Goal: Entertainment & Leisure: Consume media (video, audio)

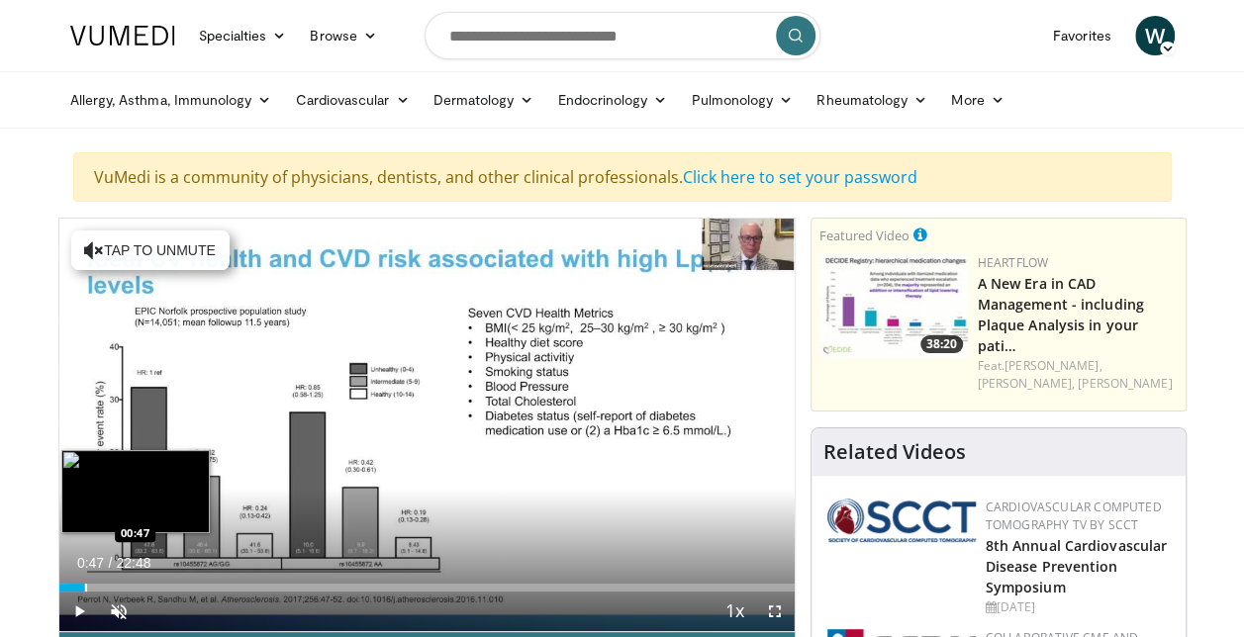
click at [85, 589] on div "Progress Bar" at bounding box center [86, 588] width 2 height 8
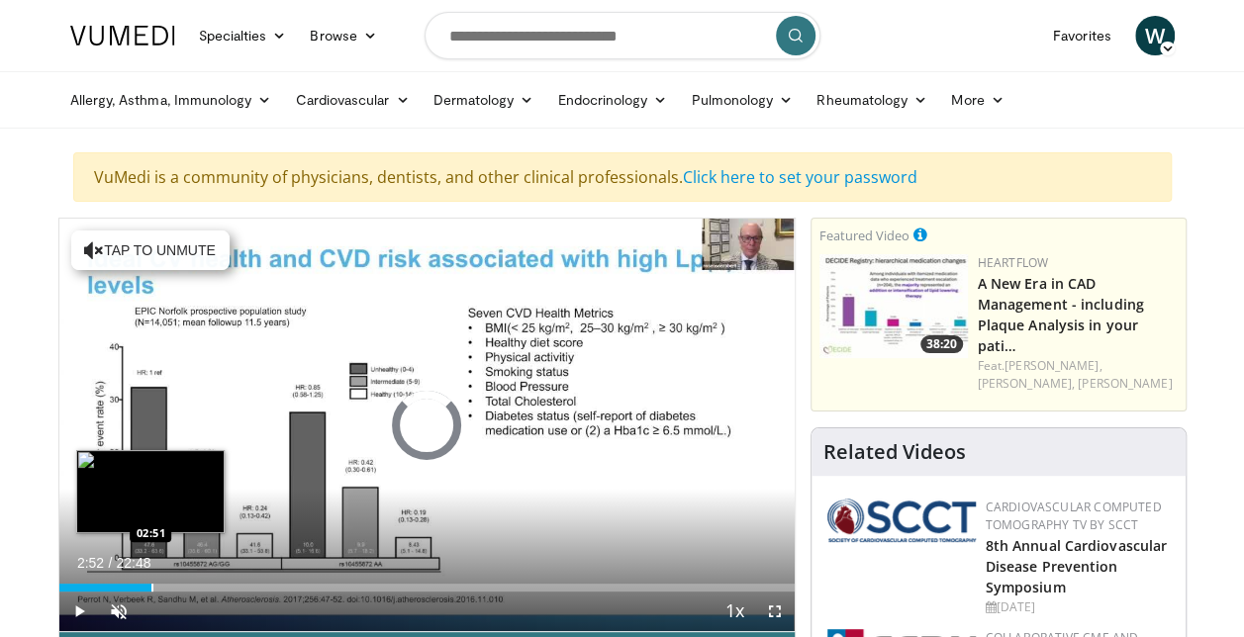
click at [151, 589] on div "Progress Bar" at bounding box center [152, 588] width 2 height 8
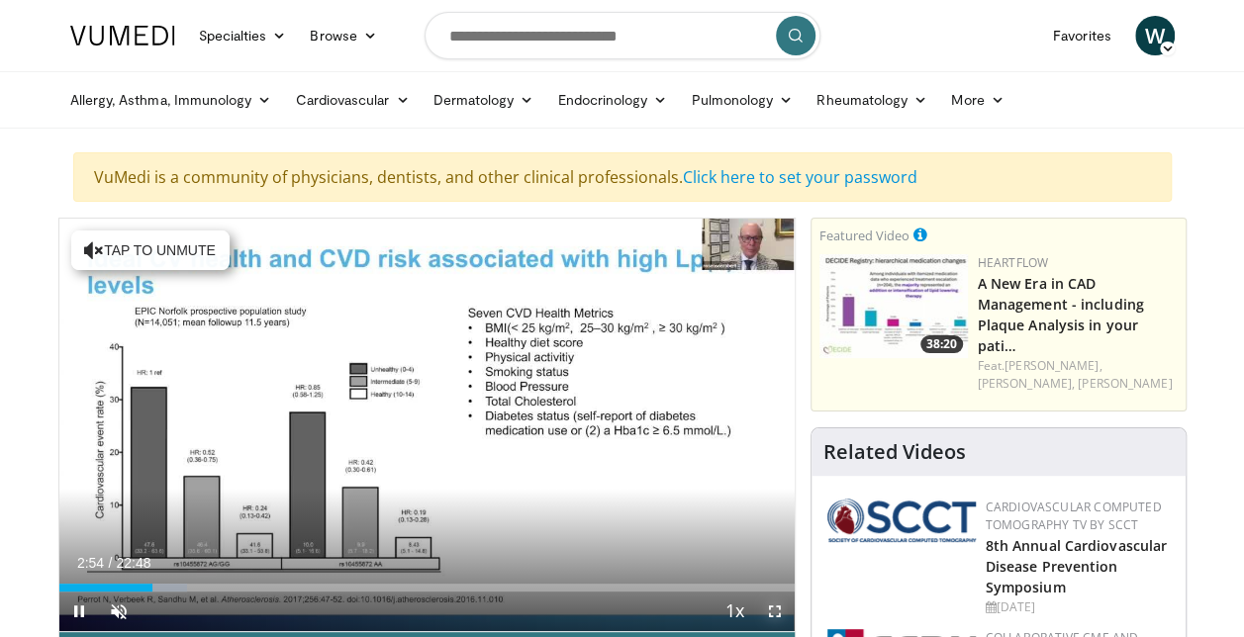
click at [770, 613] on span "Video Player" at bounding box center [775, 612] width 40 height 40
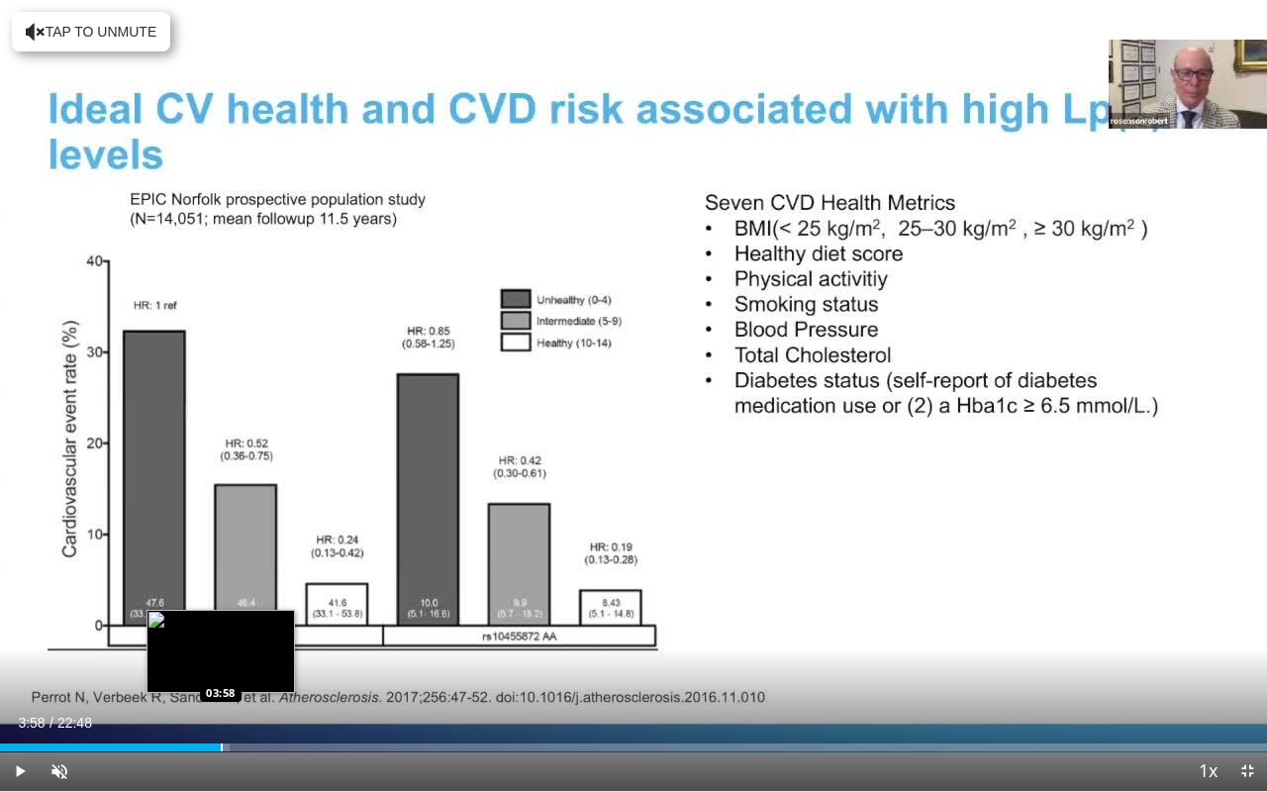
click at [221, 636] on div "Progress Bar" at bounding box center [222, 747] width 2 height 8
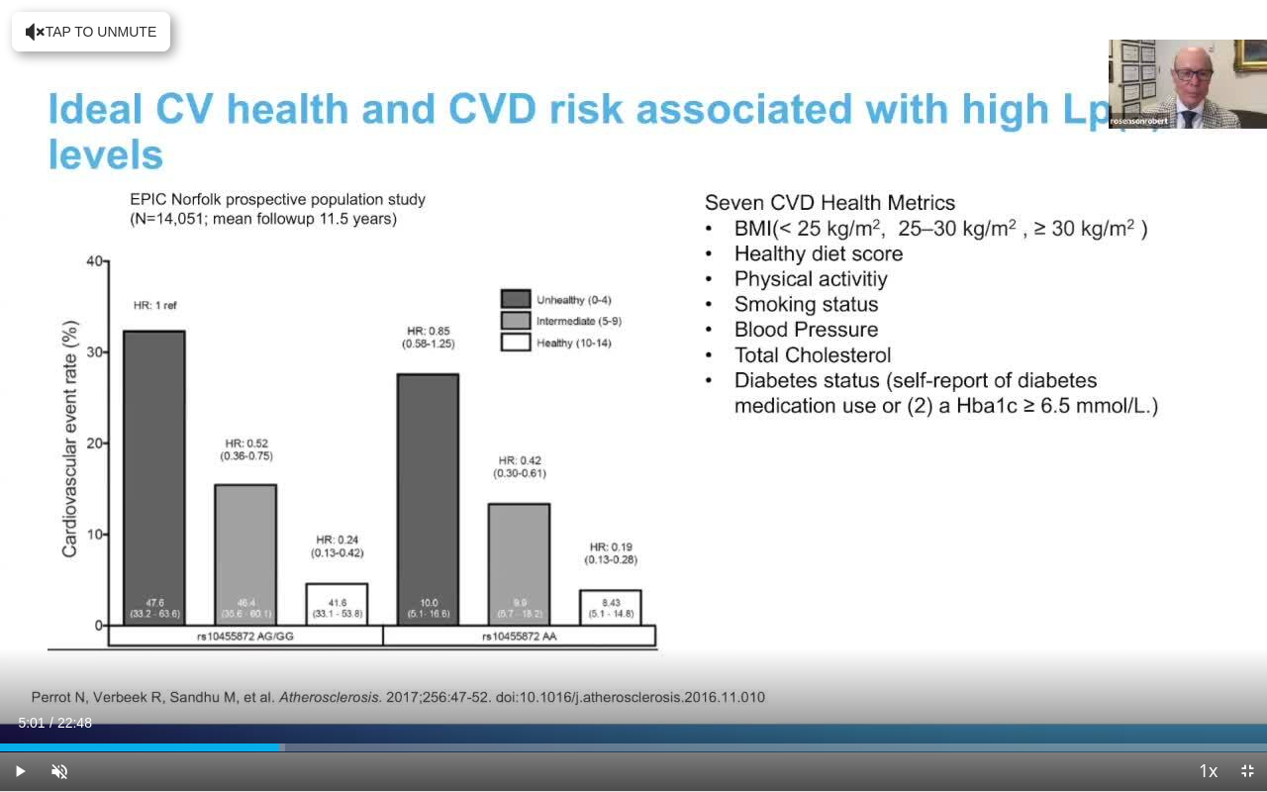
click at [279, 636] on div "Progress Bar" at bounding box center [280, 747] width 2 height 8
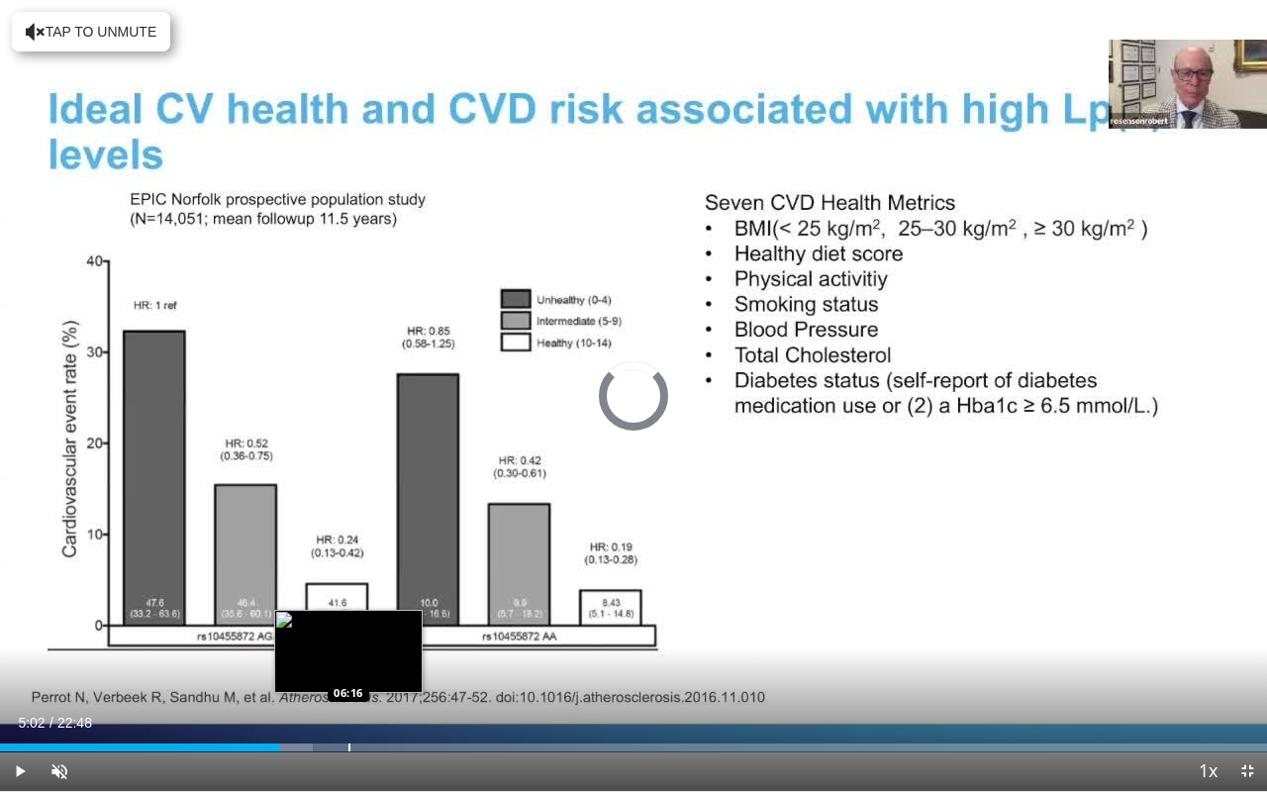
click at [348, 636] on div "Progress Bar" at bounding box center [349, 747] width 2 height 8
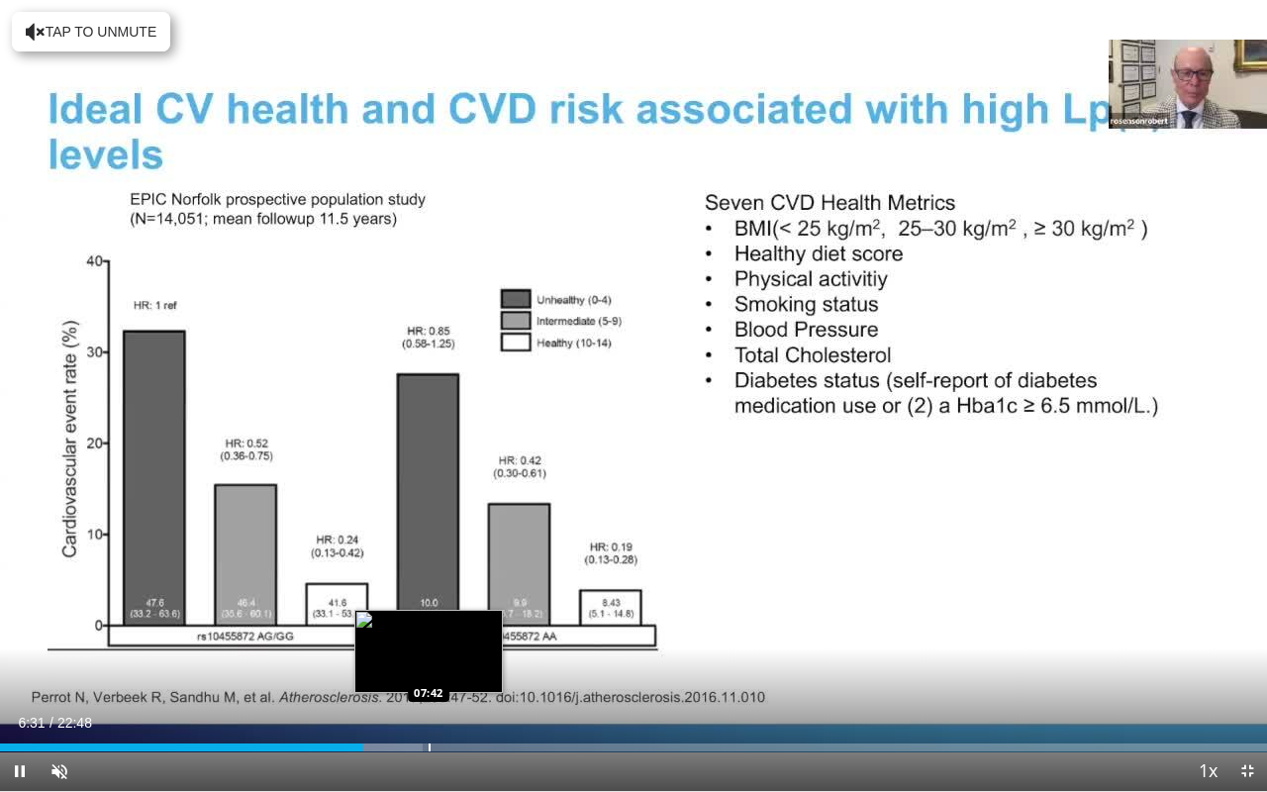
click at [428, 636] on div "Loaded : 33.35% 06:31 07:42" at bounding box center [633, 741] width 1267 height 19
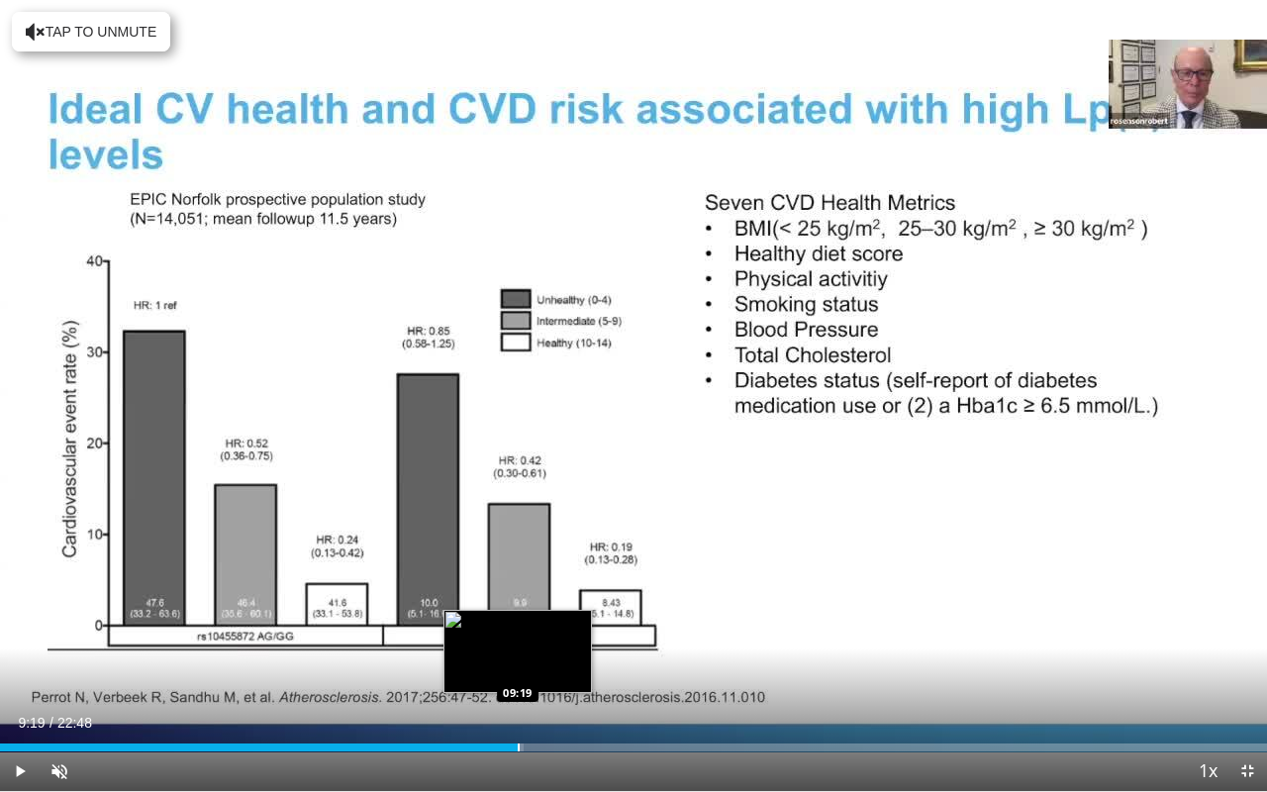
click at [518, 636] on div "Progress Bar" at bounding box center [519, 747] width 2 height 8
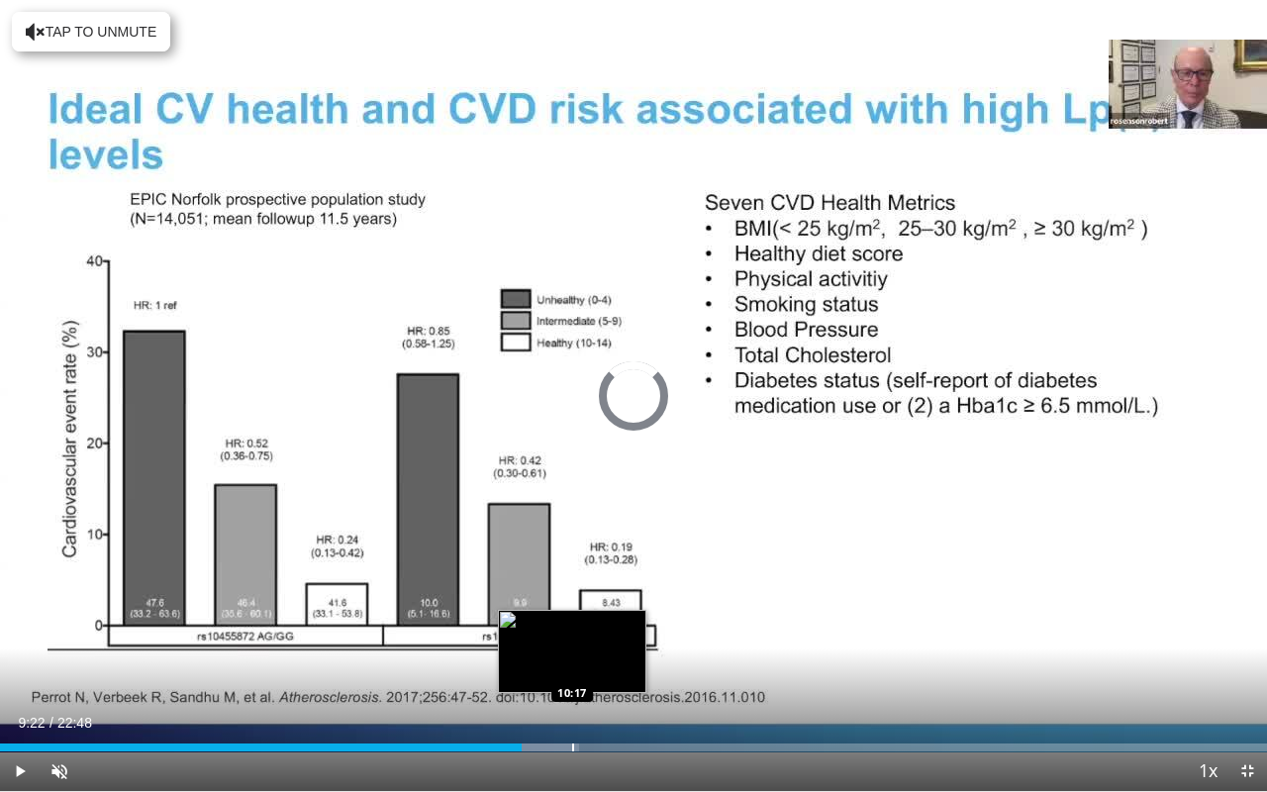
click at [573, 636] on div "Progress Bar" at bounding box center [573, 747] width 2 height 8
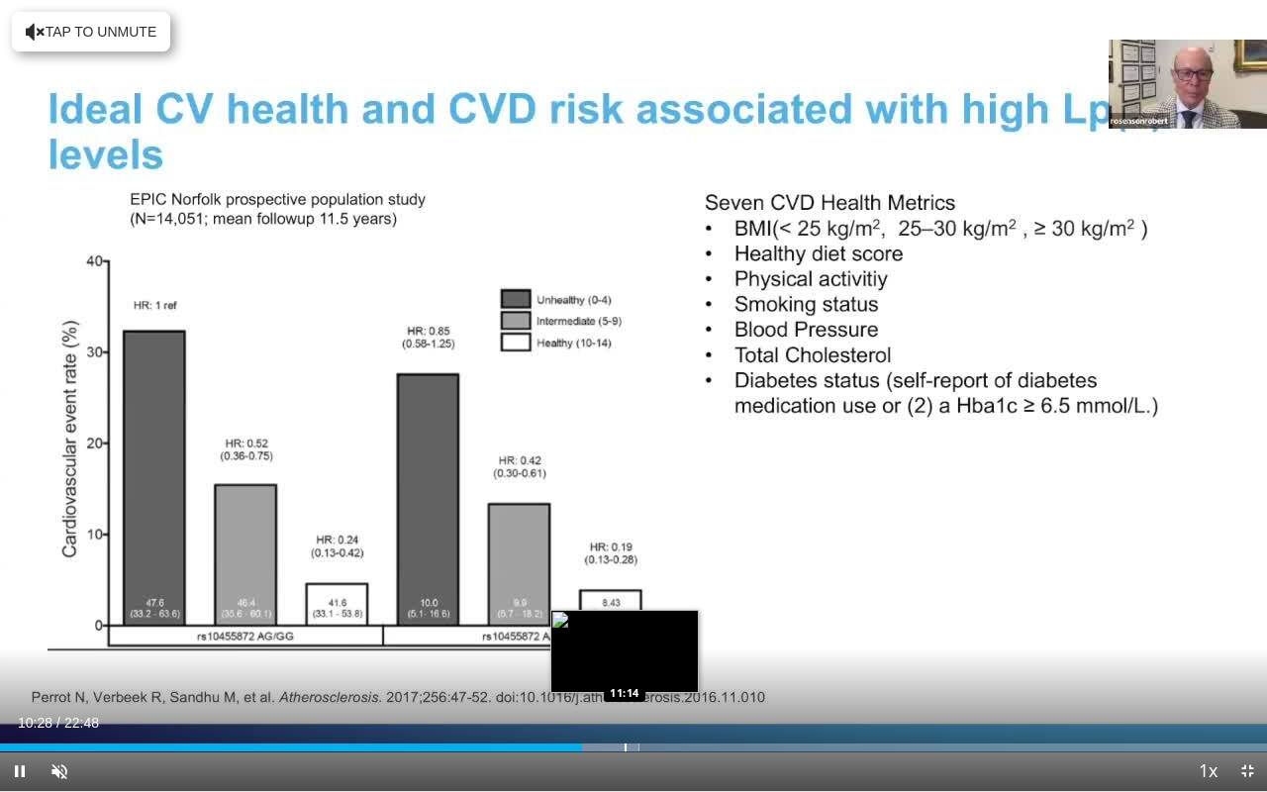
click at [623, 636] on video-js "**********" at bounding box center [633, 396] width 1267 height 792
click at [626, 636] on div "Loaded : 50.75% 10:33 11:18" at bounding box center [633, 741] width 1267 height 19
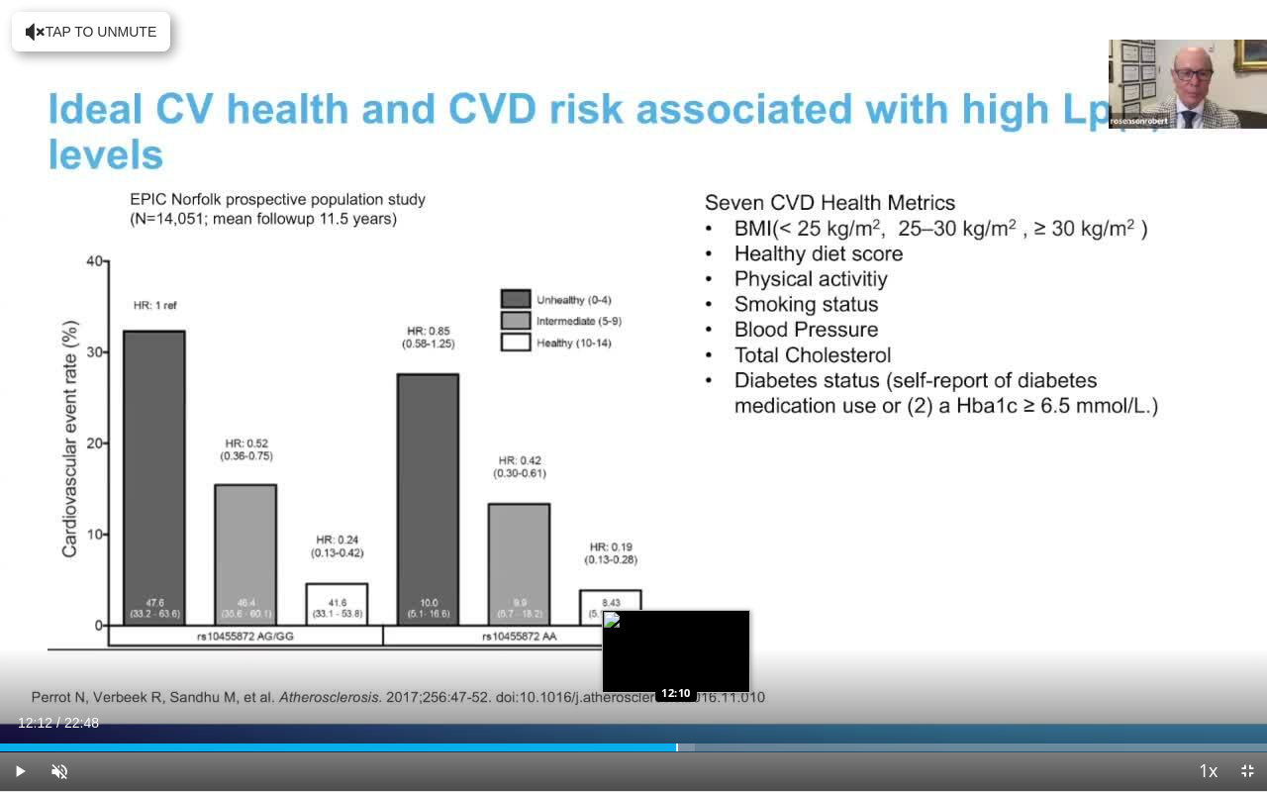
click at [677, 636] on div "Progress Bar" at bounding box center [677, 747] width 2 height 8
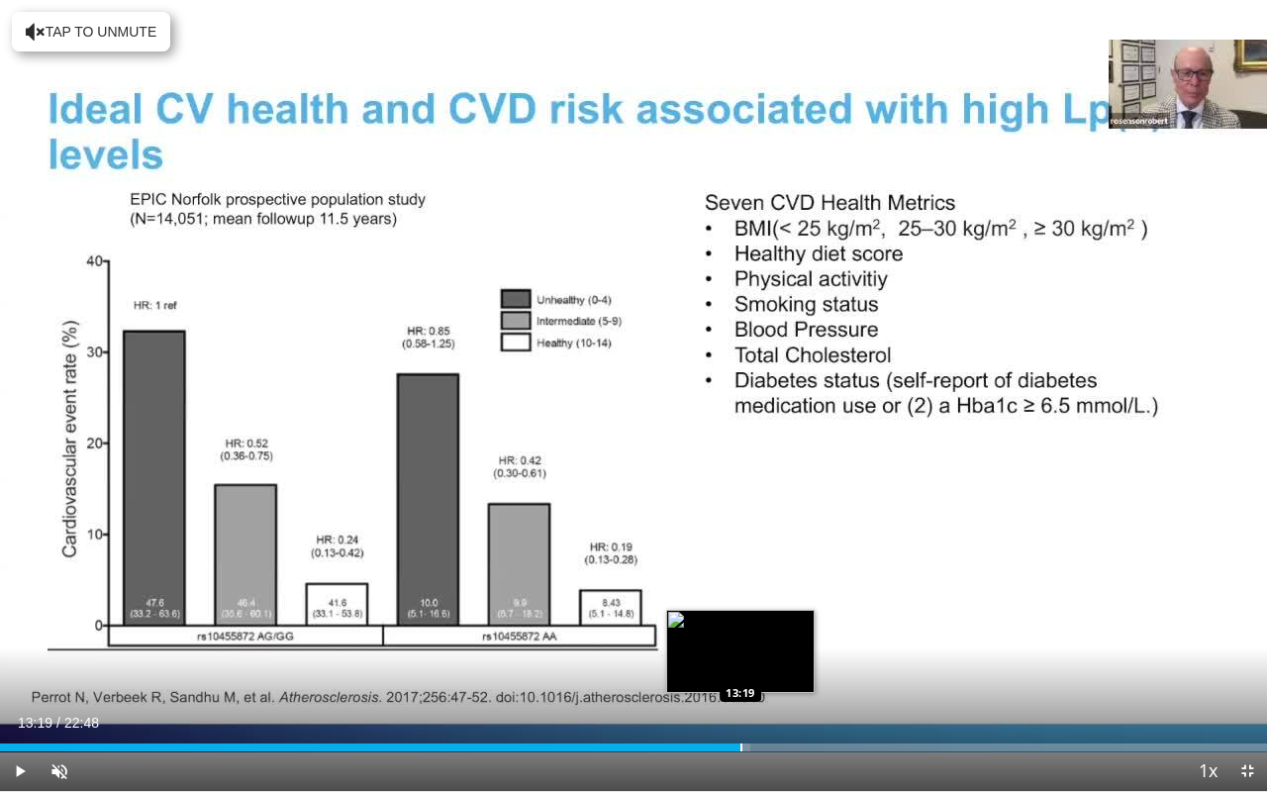
click at [739, 636] on div "Loaded : 59.20% 13:19 13:19" at bounding box center [633, 747] width 1267 height 8
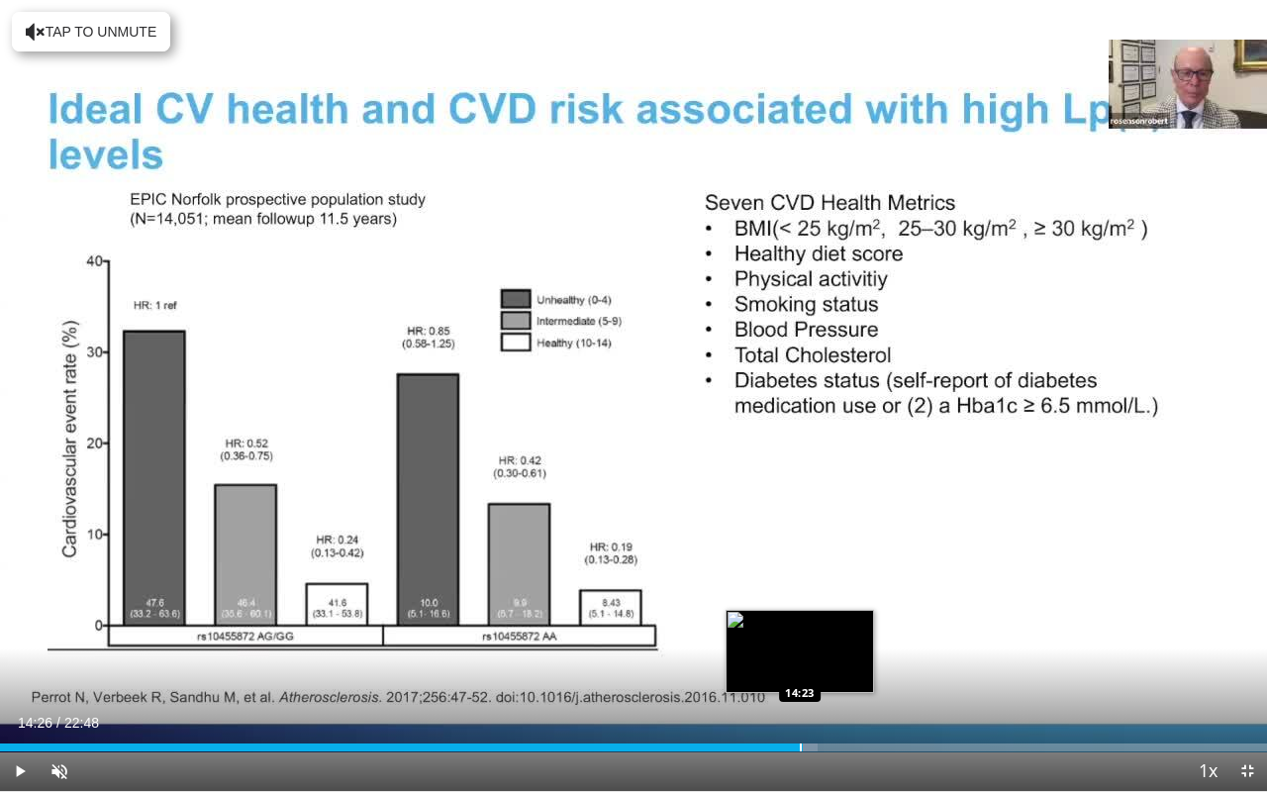
click at [802, 636] on div "Loaded : 64.52% 13:40 14:23" at bounding box center [633, 747] width 1267 height 8
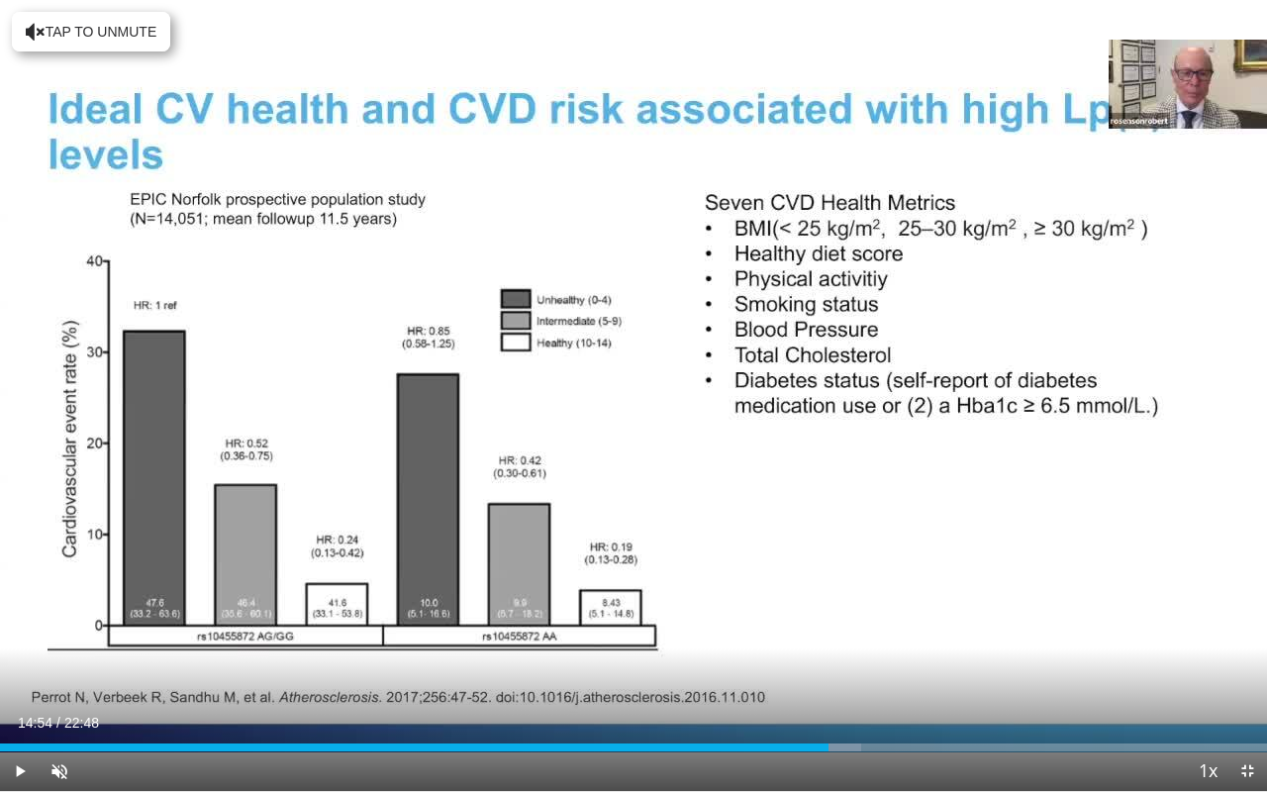
click at [827, 636] on div "Progress Bar" at bounding box center [828, 747] width 2 height 8
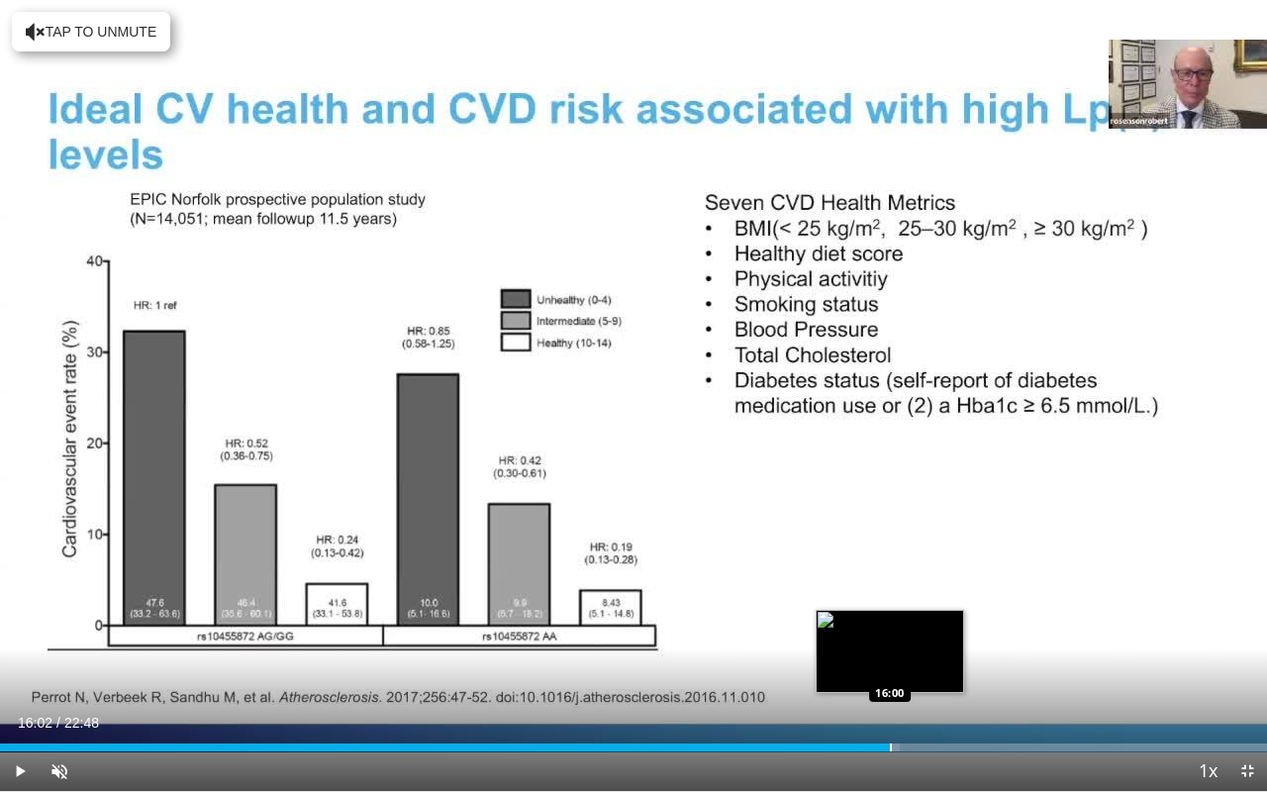
click at [891, 636] on div "Progress Bar" at bounding box center [891, 747] width 2 height 8
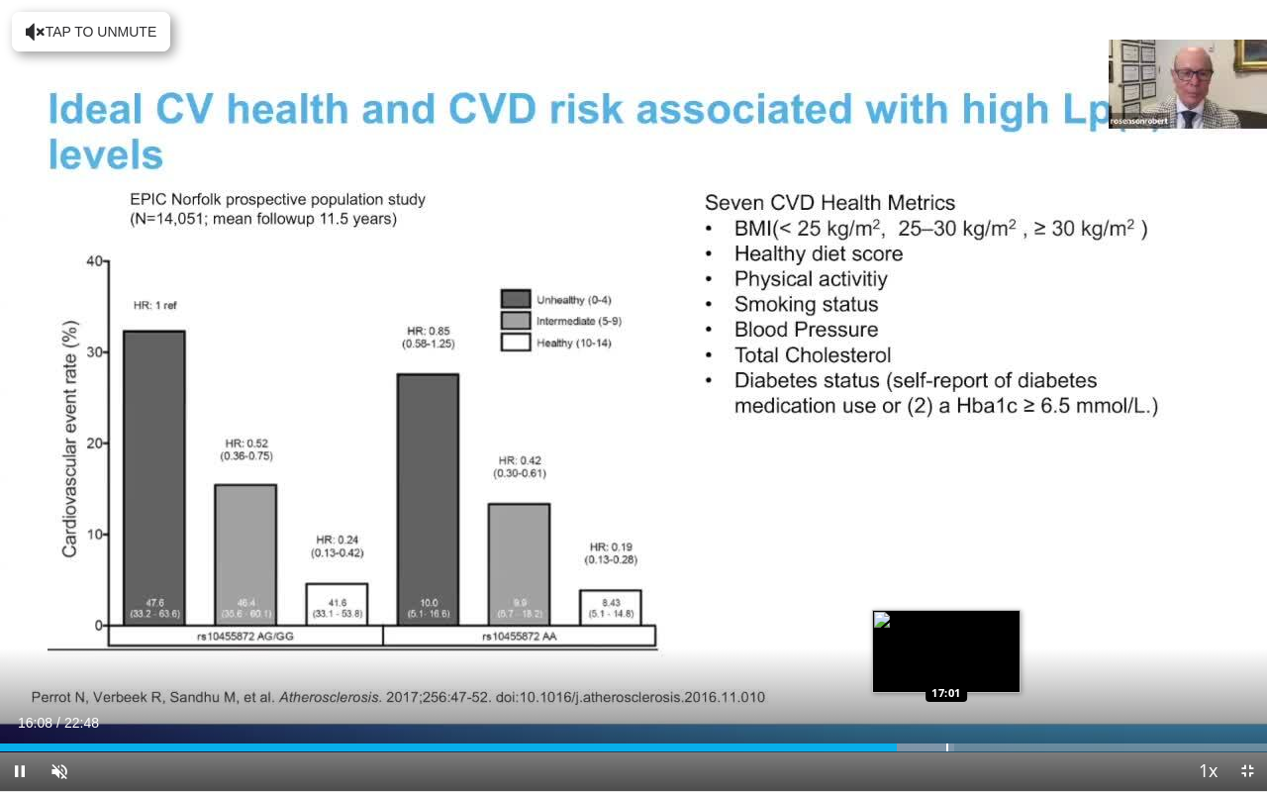
click at [946, 636] on div "Progress Bar" at bounding box center [947, 747] width 2 height 8
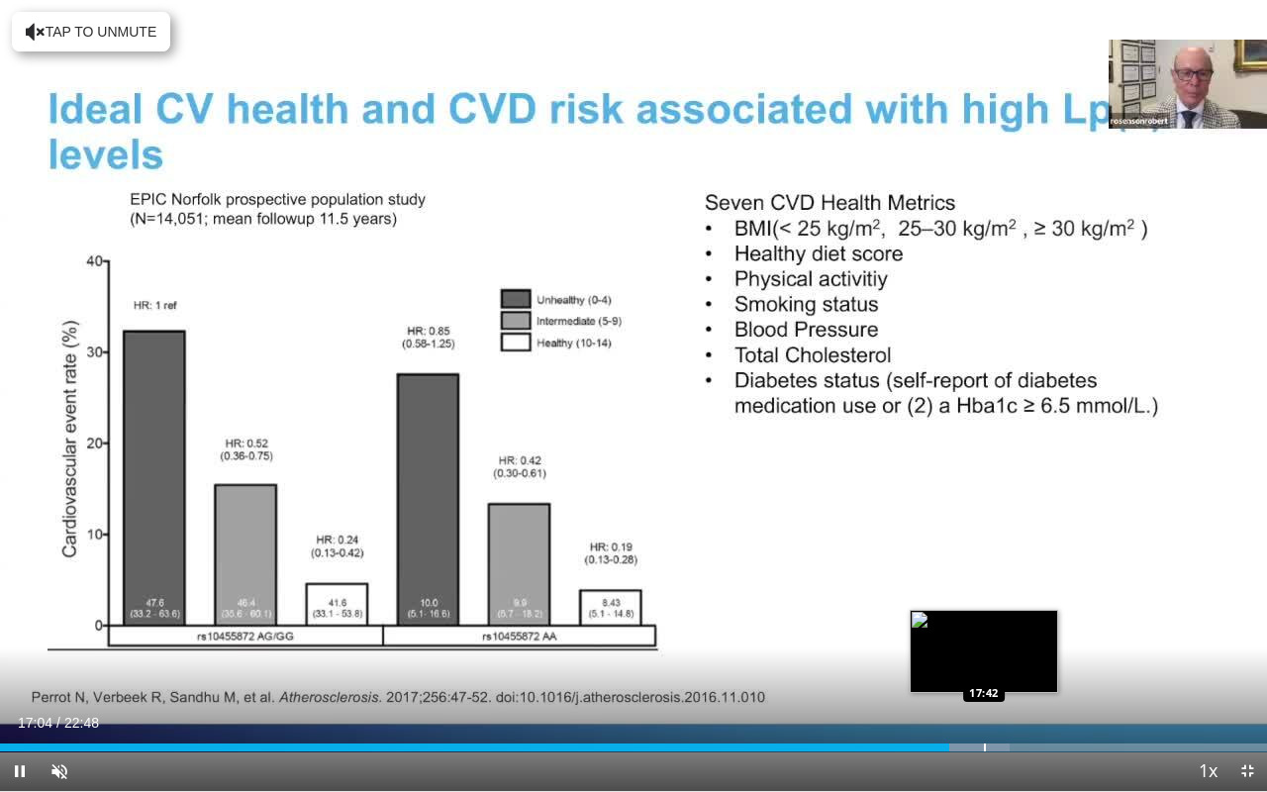
click at [984, 636] on div "Loaded : 79.67% 17:04 17:42" at bounding box center [633, 741] width 1267 height 19
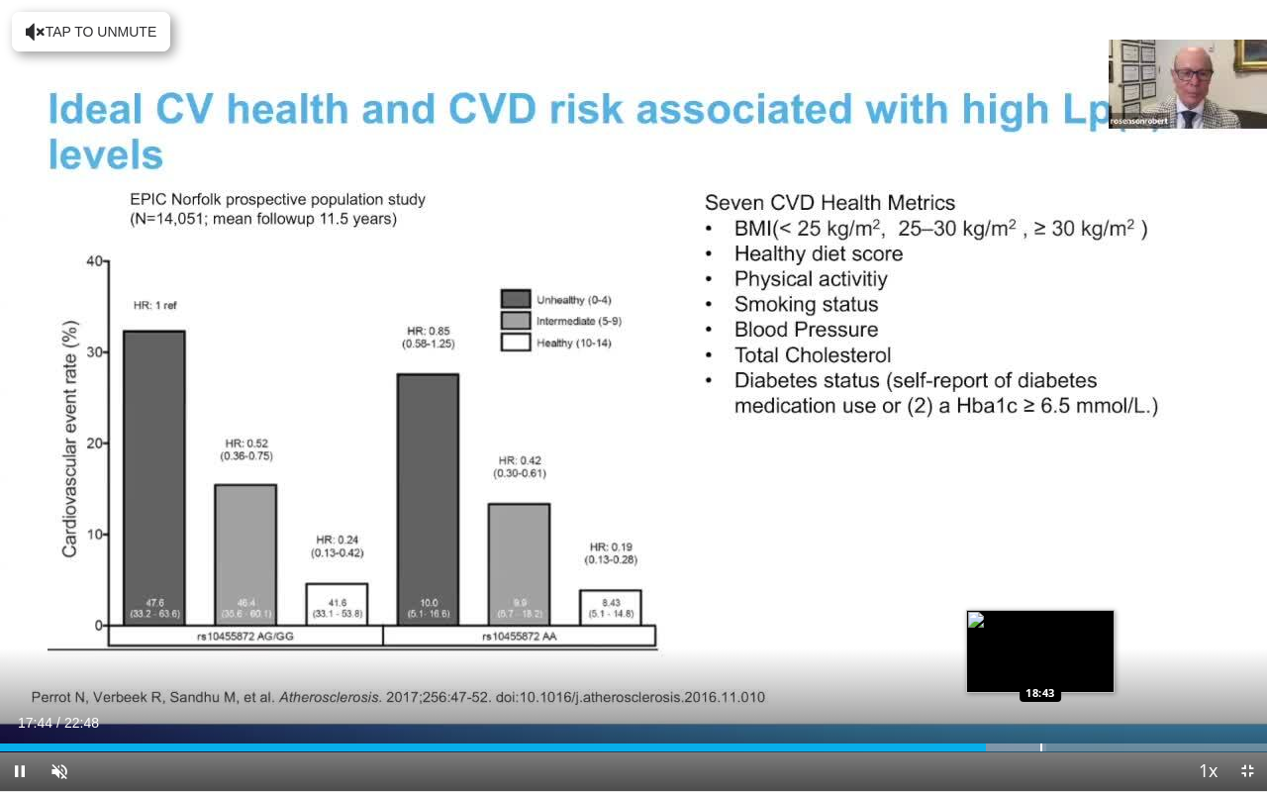
click at [1040, 636] on div "Progress Bar" at bounding box center [1041, 747] width 2 height 8
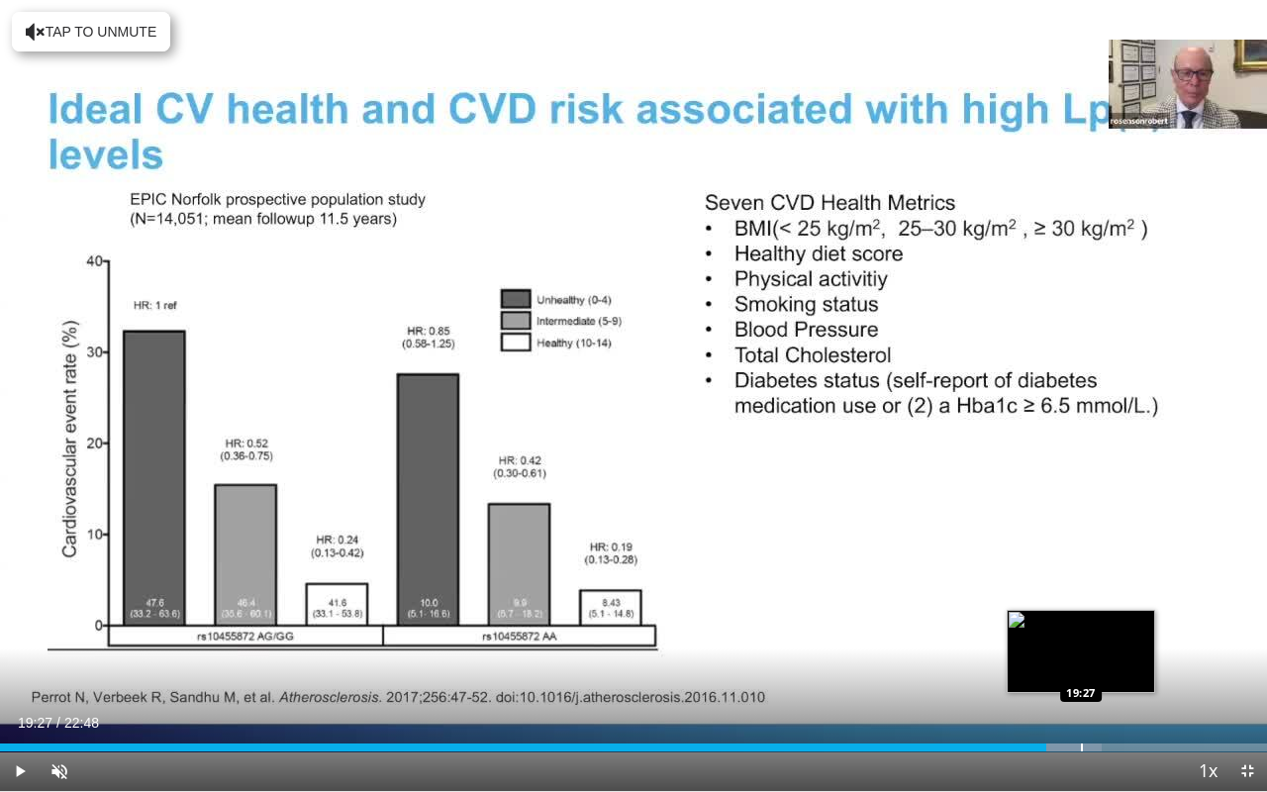
click at [1081, 636] on div "Progress Bar" at bounding box center [1082, 747] width 2 height 8
click at [1111, 636] on div "Progress Bar" at bounding box center [1112, 747] width 2 height 8
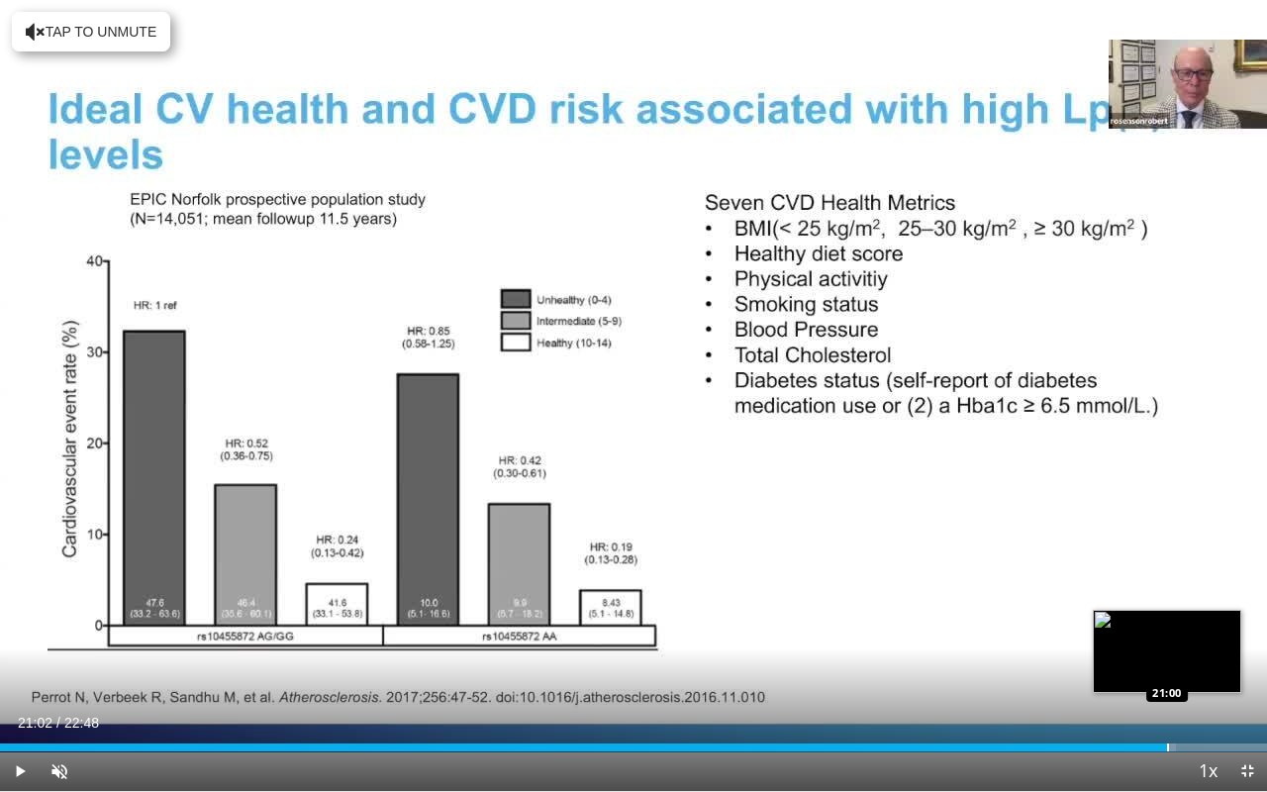
click at [1168, 636] on div "Progress Bar" at bounding box center [1168, 747] width 2 height 8
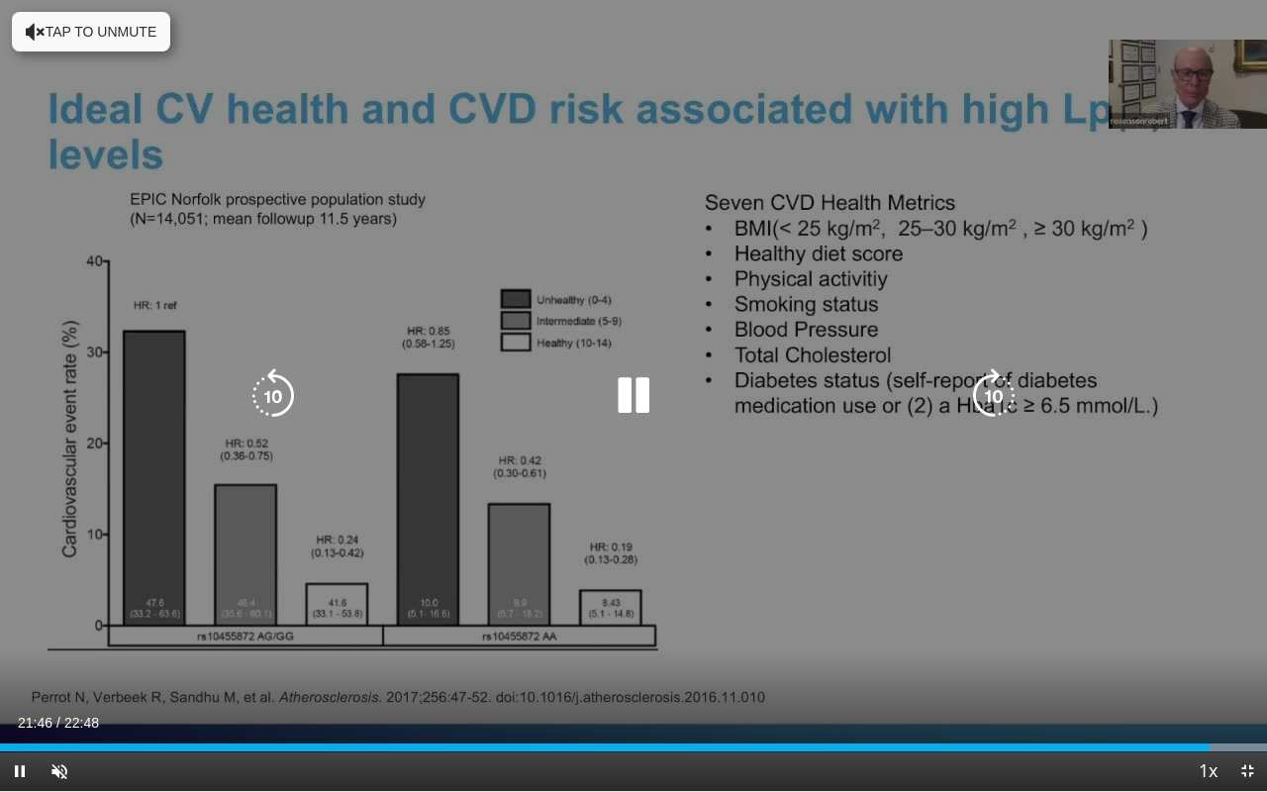
click at [784, 636] on div "10 seconds Tap to unmute" at bounding box center [633, 395] width 1267 height 791
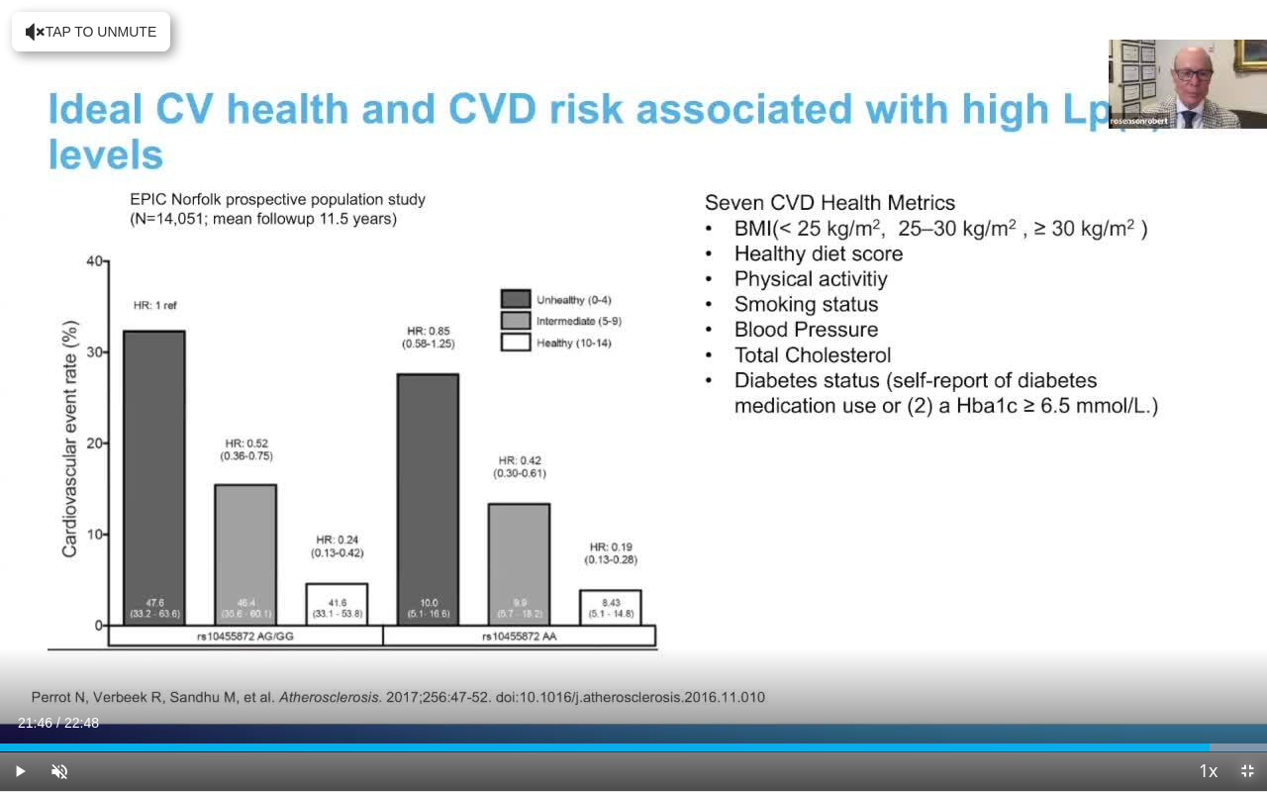
click at [1239, 636] on span "Video Player" at bounding box center [1247, 771] width 40 height 40
